Goal: Information Seeking & Learning: Learn about a topic

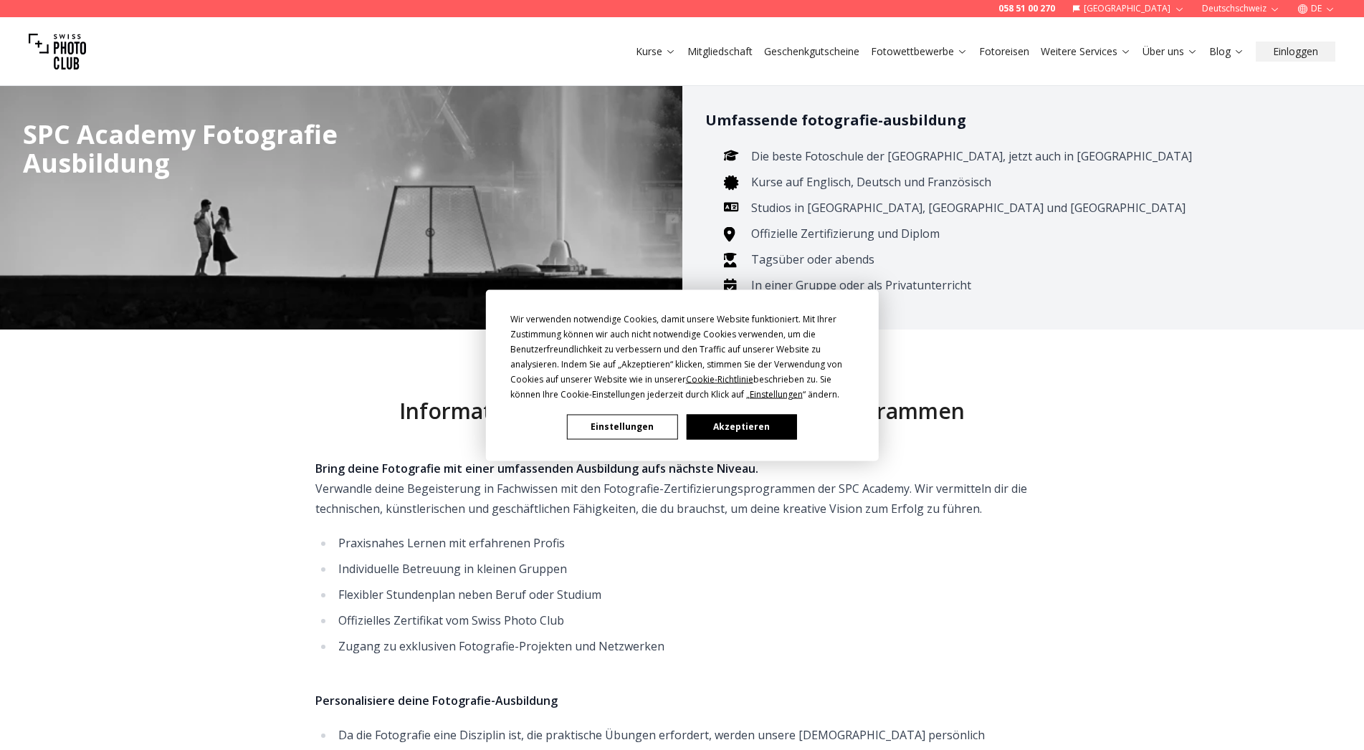
click at [758, 424] on button "Akzeptieren" at bounding box center [741, 426] width 110 height 25
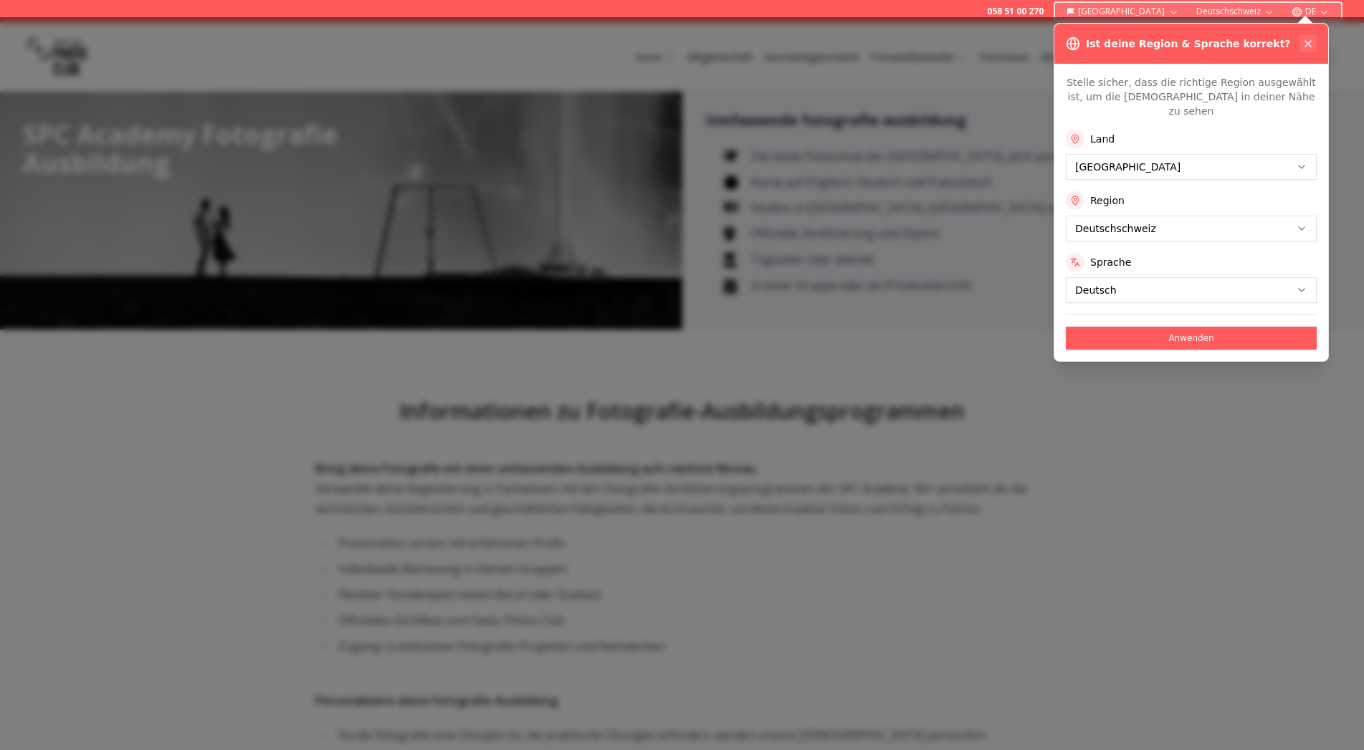
click at [1312, 37] on button at bounding box center [1307, 43] width 17 height 17
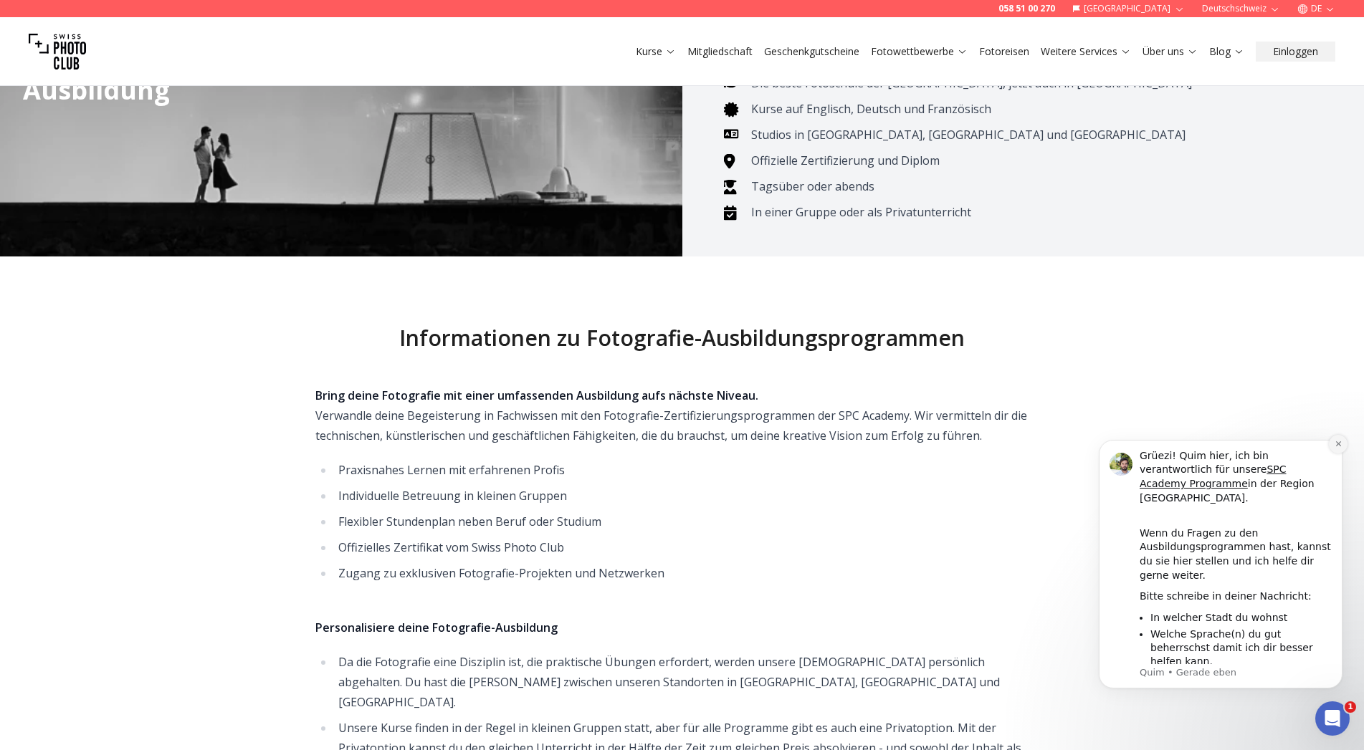
click at [1338, 446] on icon "Dismiss notification" at bounding box center [1337, 443] width 5 height 5
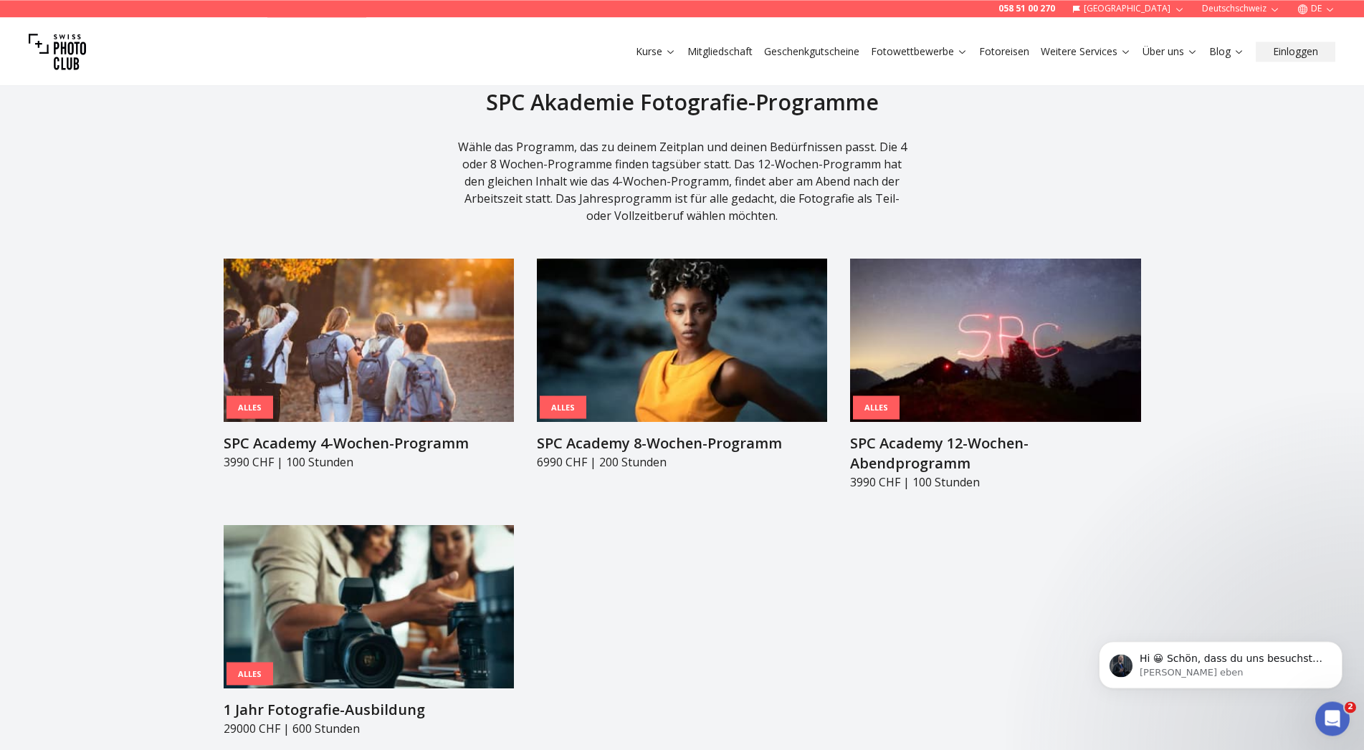
scroll to position [1462, 0]
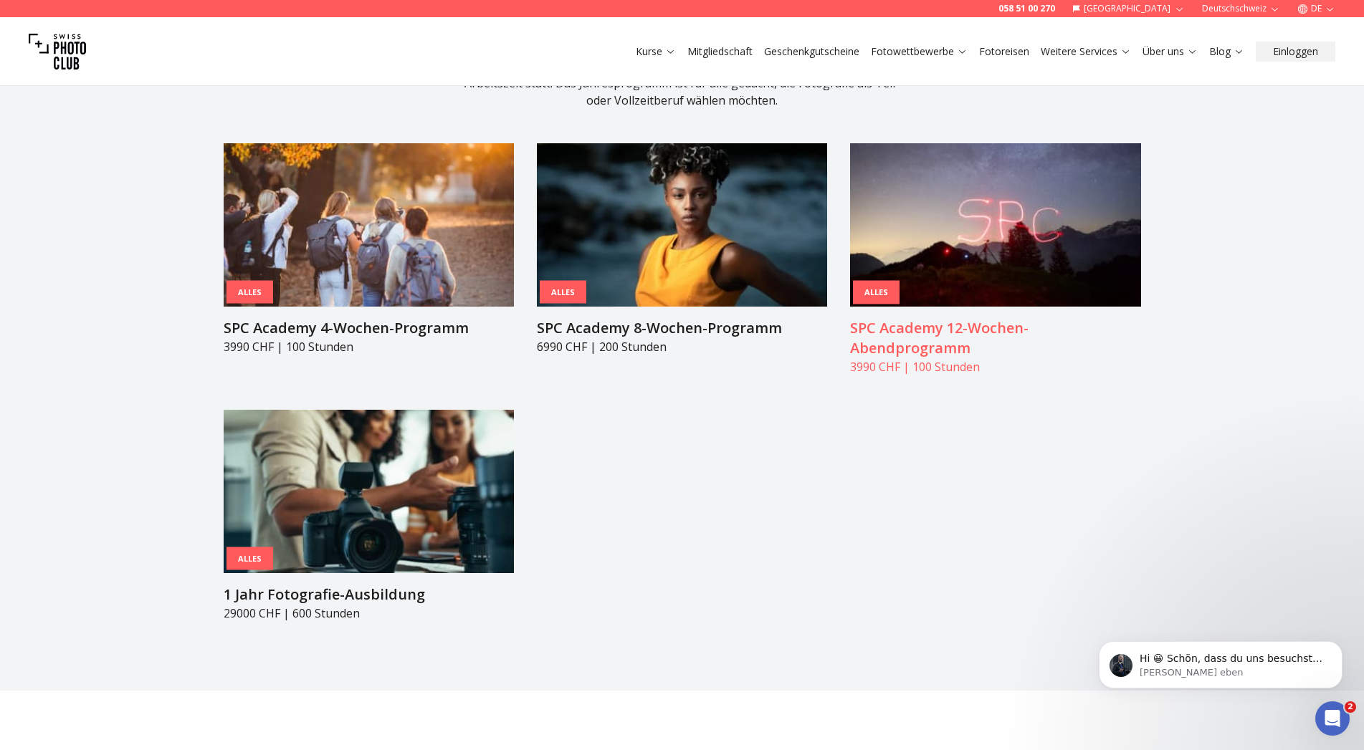
click at [886, 287] on article "Alles SPC Academy 12-Wochen-Abendprogramm 3990 CHF | 100 Stunden" at bounding box center [995, 259] width 290 height 232
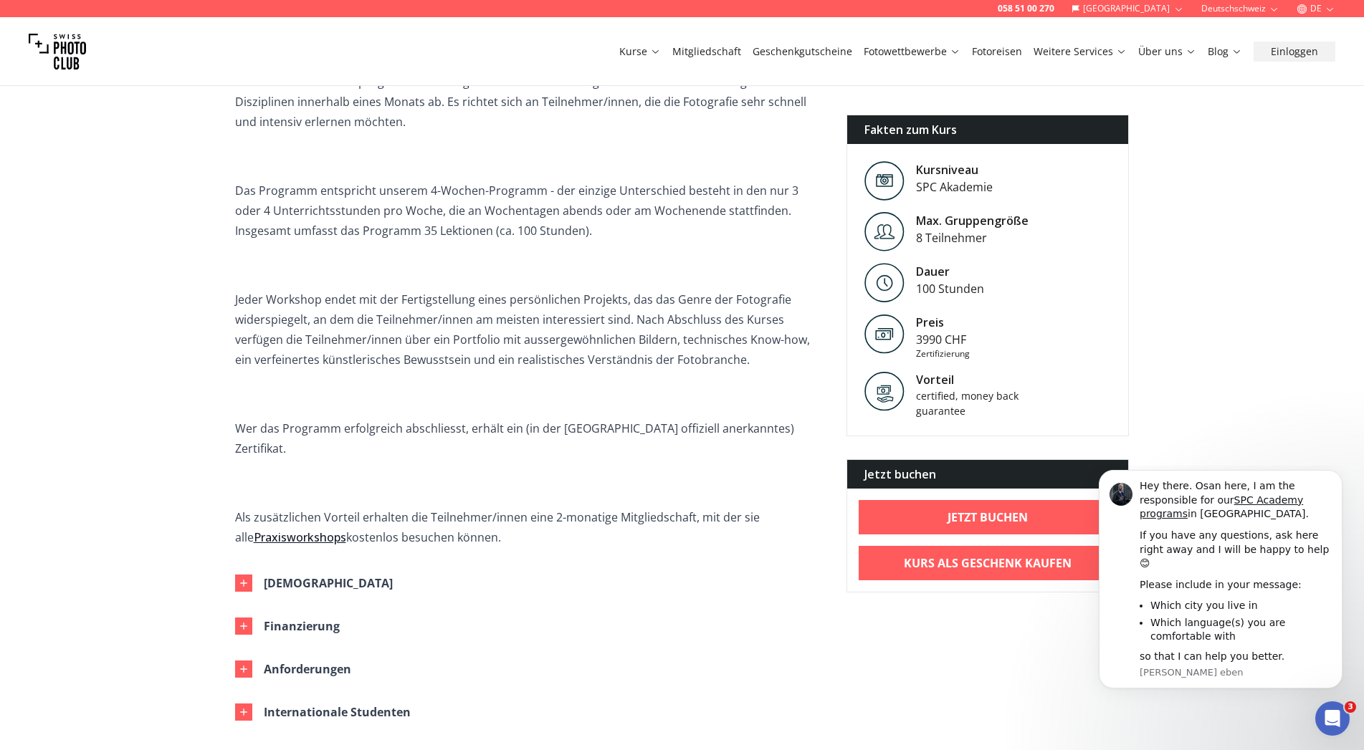
scroll to position [512, 0]
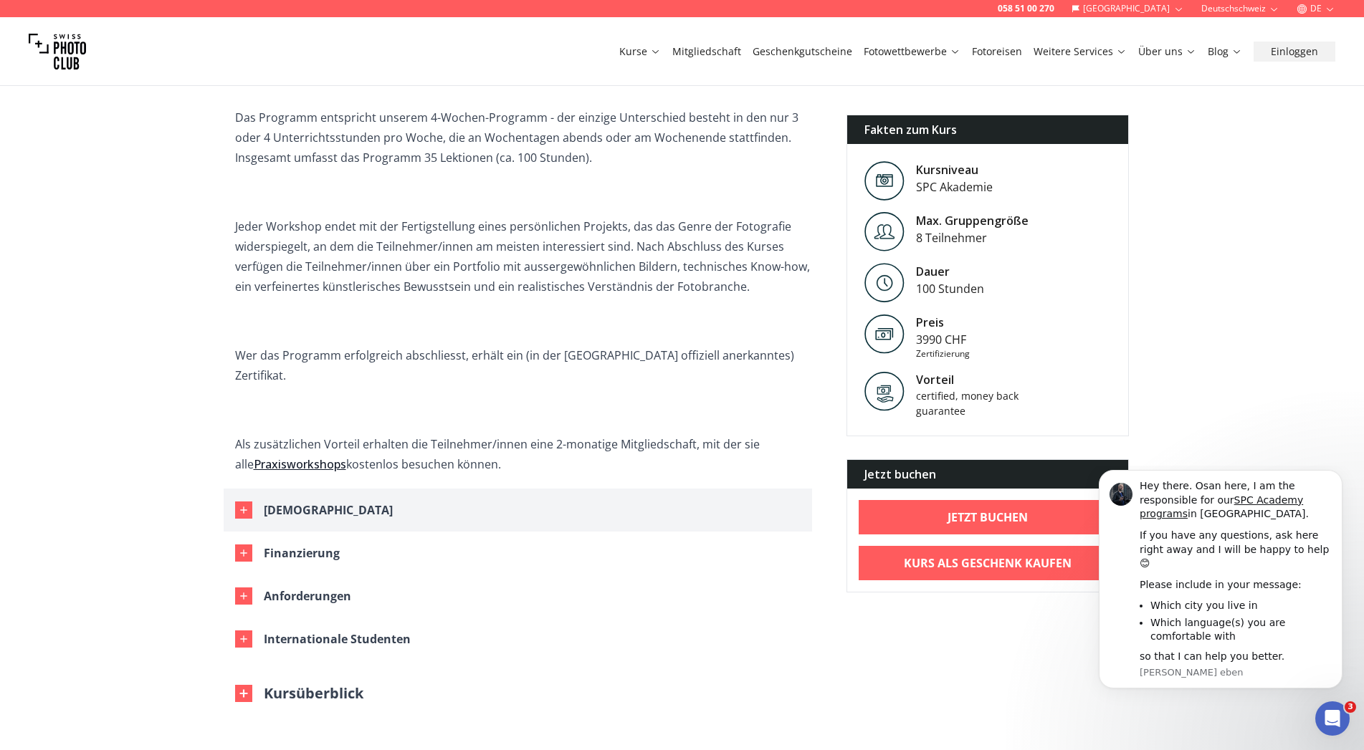
click at [301, 500] on div "[DEMOGRAPHIC_DATA]" at bounding box center [328, 510] width 129 height 20
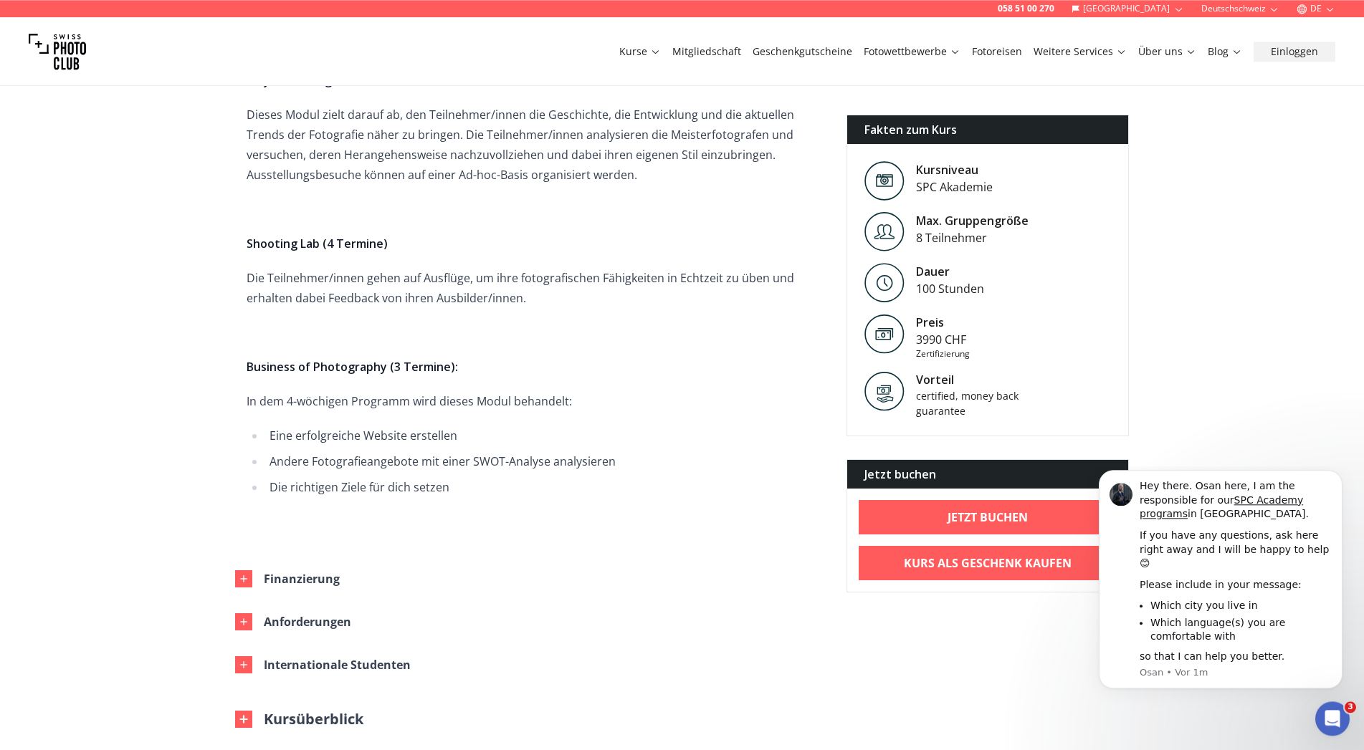
scroll to position [2047, 0]
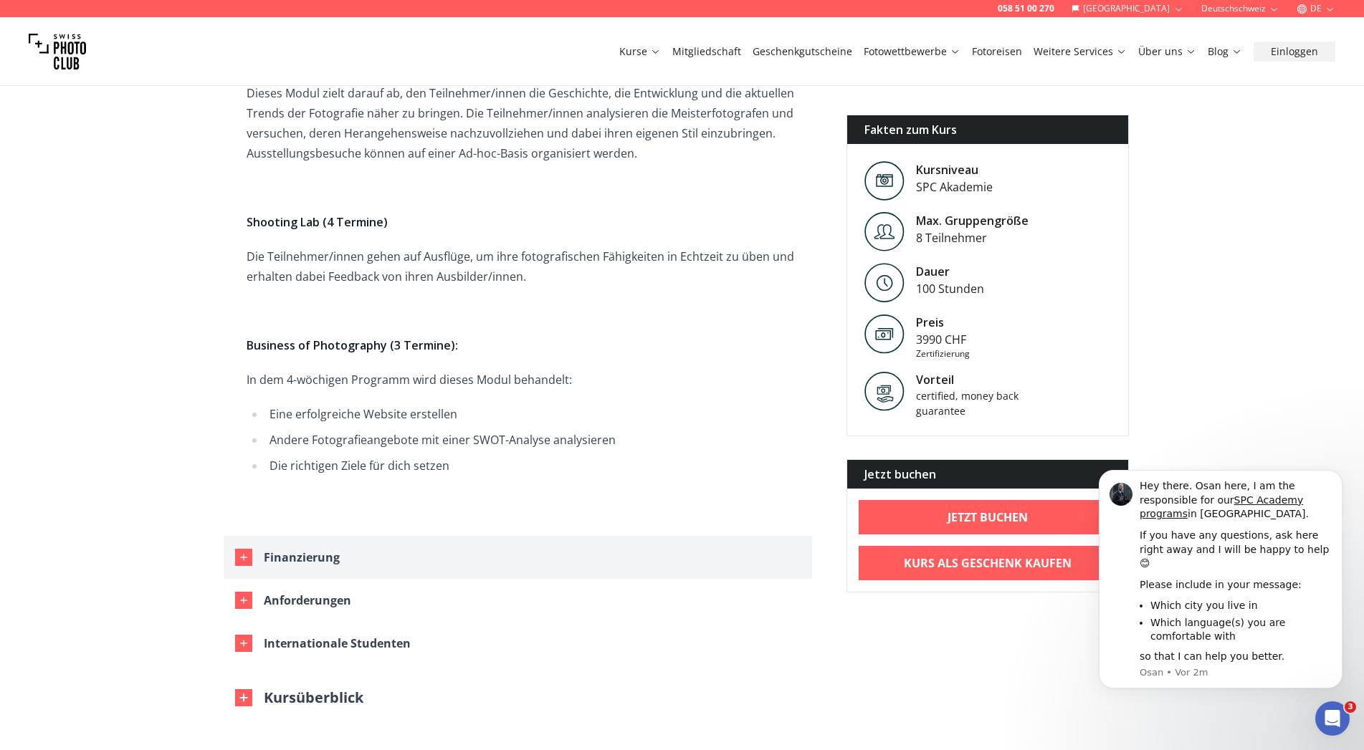
click at [337, 547] on div "Finanzierung" at bounding box center [302, 557] width 76 height 20
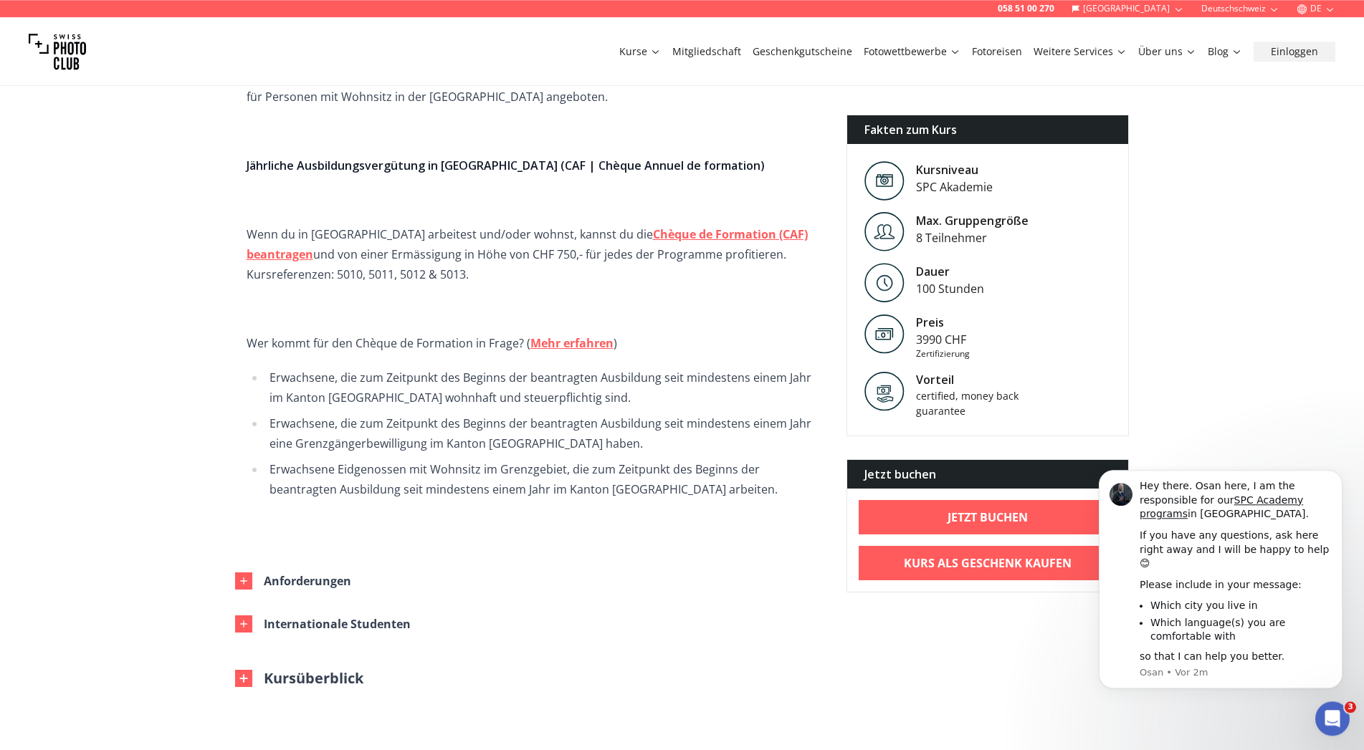
scroll to position [2778, 0]
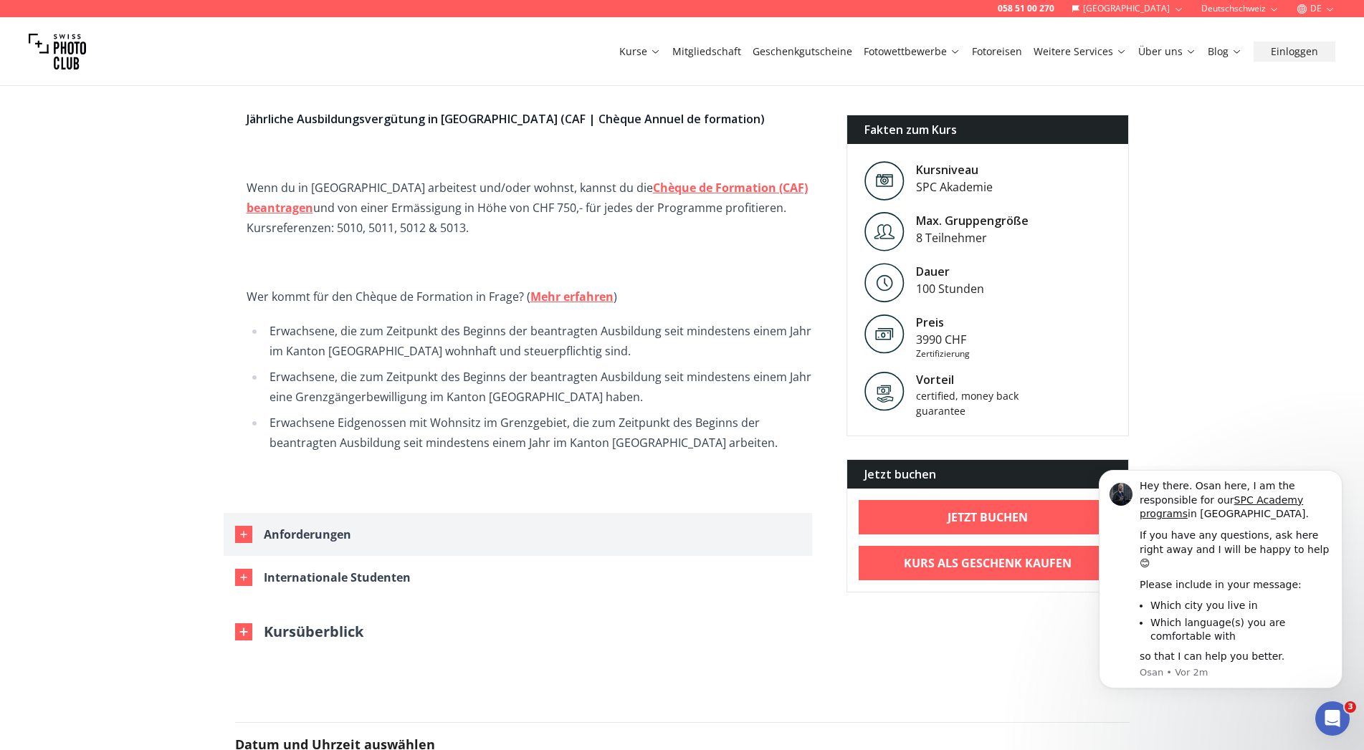
click at [347, 525] on div "Anforderungen" at bounding box center [307, 535] width 87 height 20
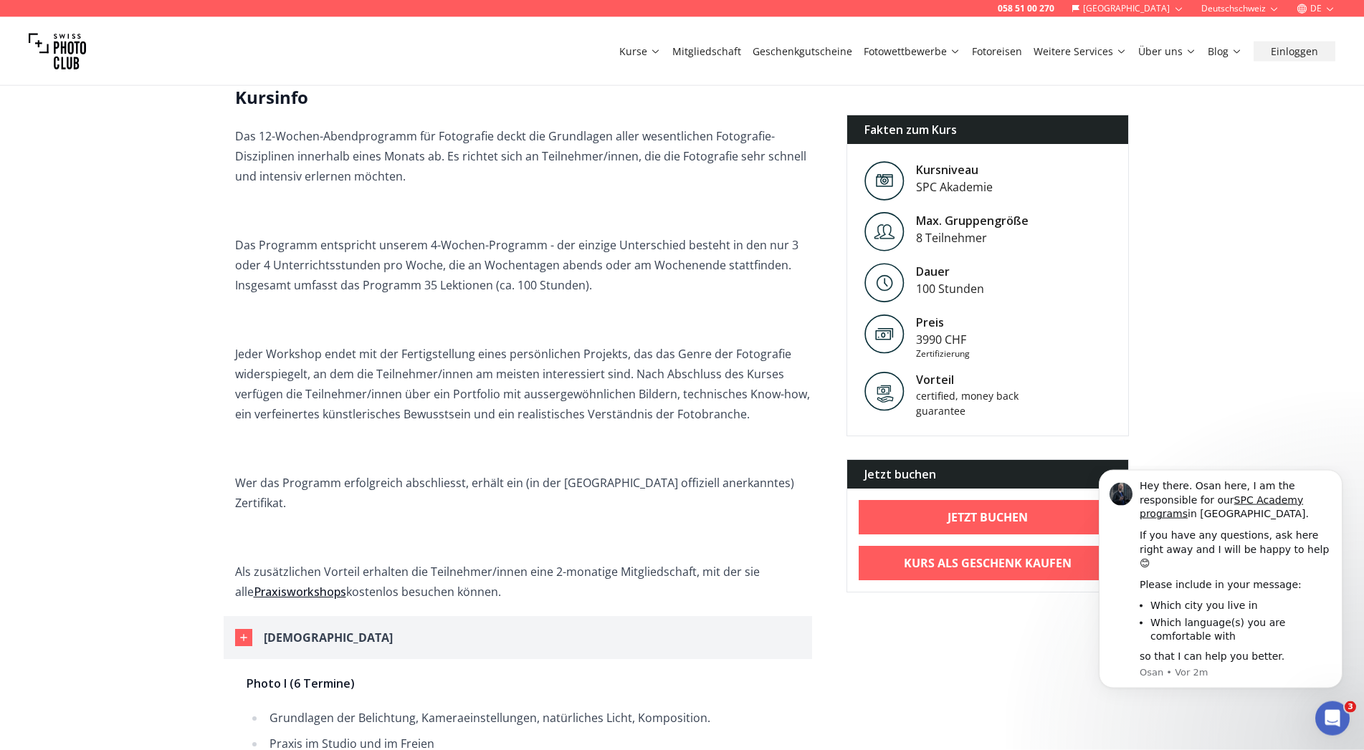
scroll to position [512, 0]
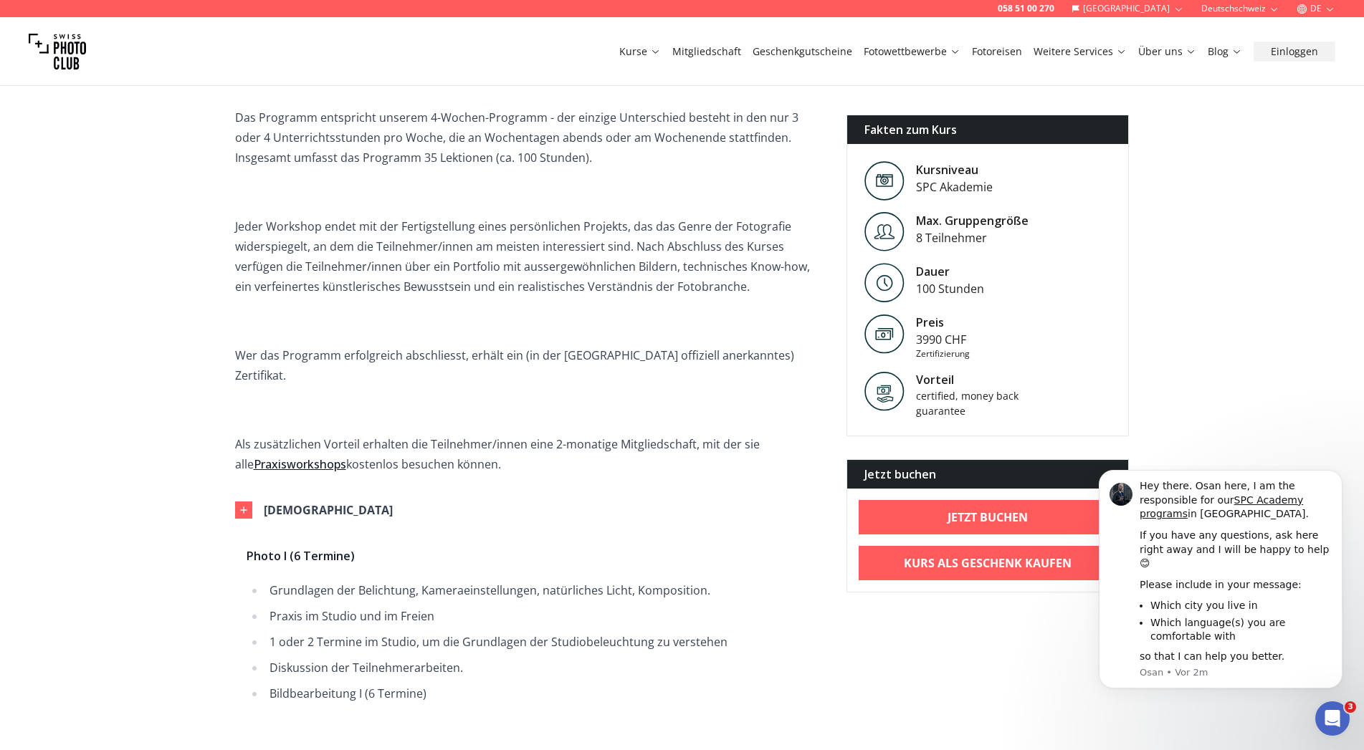
click at [294, 456] on link "Praxisworkshops" at bounding box center [300, 464] width 92 height 16
